Goal: Find specific page/section: Find specific page/section

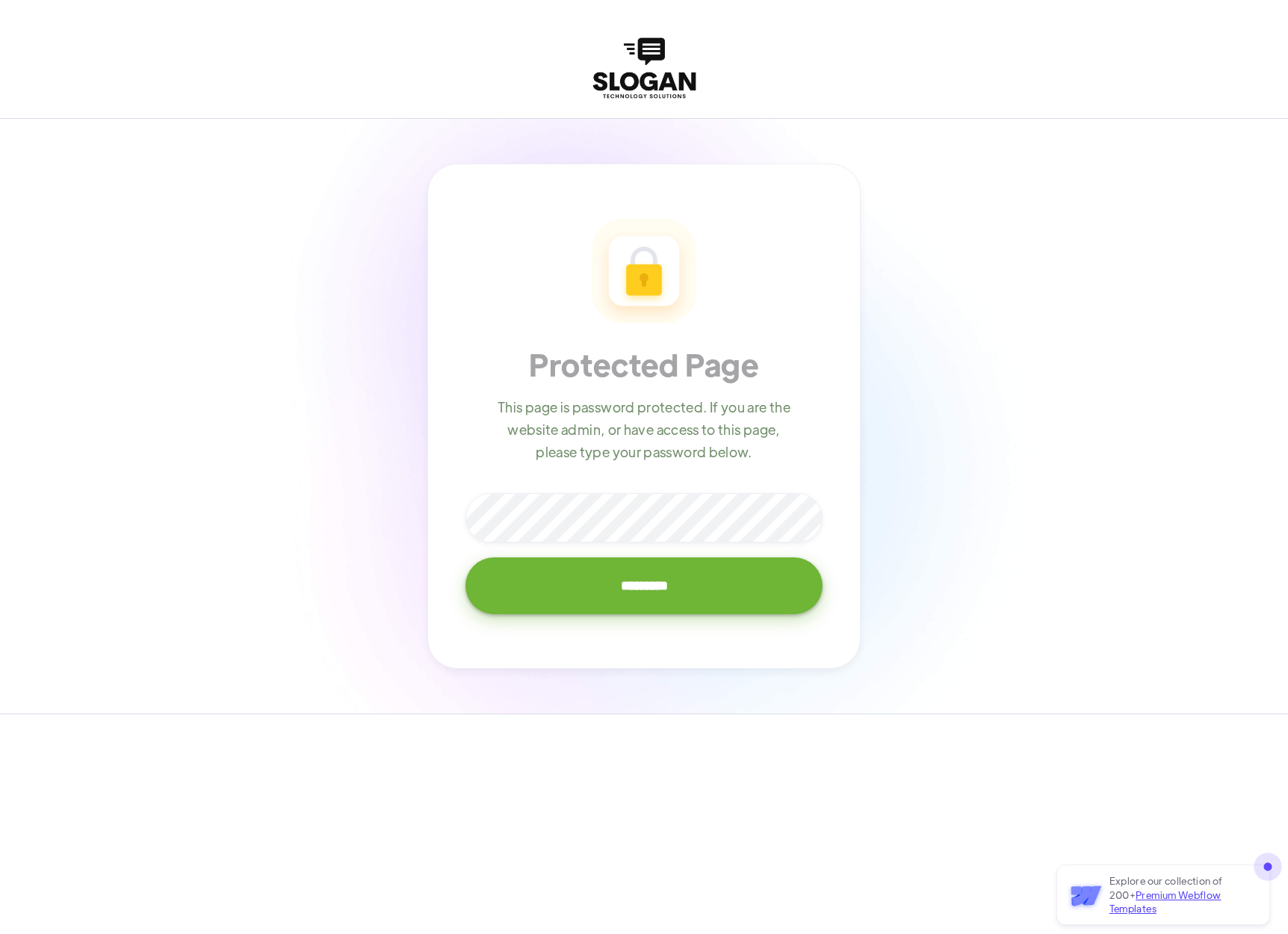
click at [466, 557] on input "*********" at bounding box center [644, 586] width 357 height 57
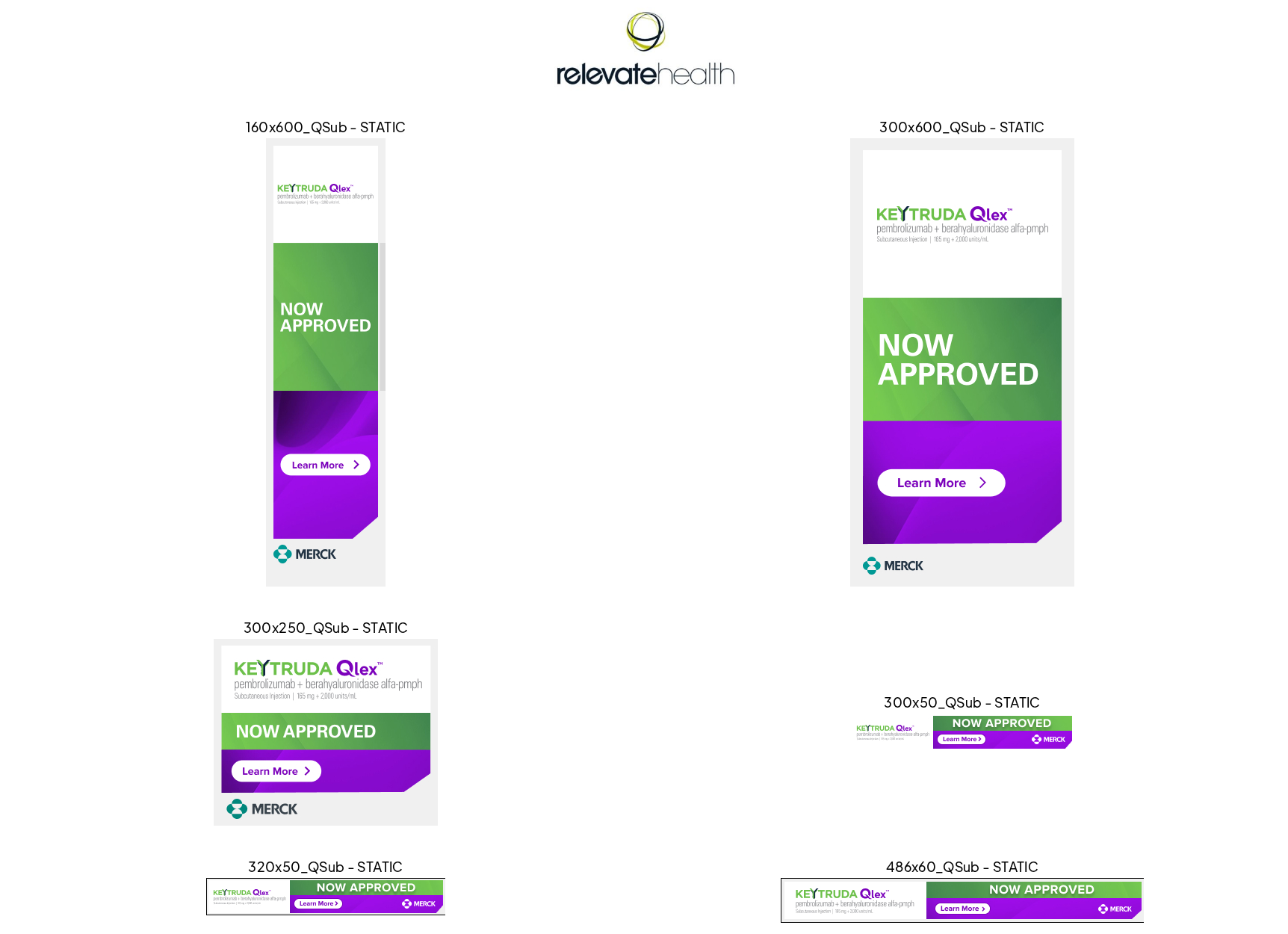
click at [321, 327] on img at bounding box center [326, 363] width 120 height 449
